Goal: Task Accomplishment & Management: Complete application form

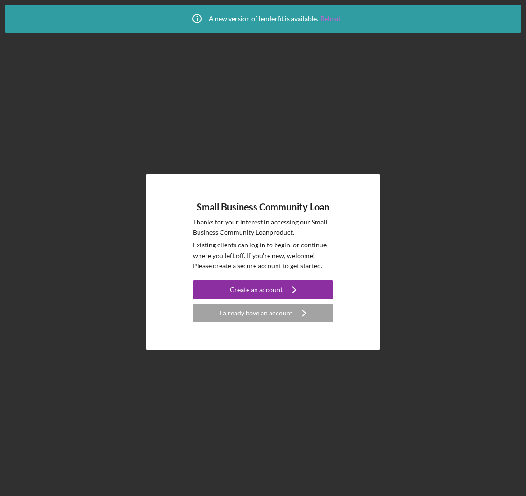
click at [325, 18] on link "Reload" at bounding box center [330, 18] width 20 height 7
